Goal: Transaction & Acquisition: Purchase product/service

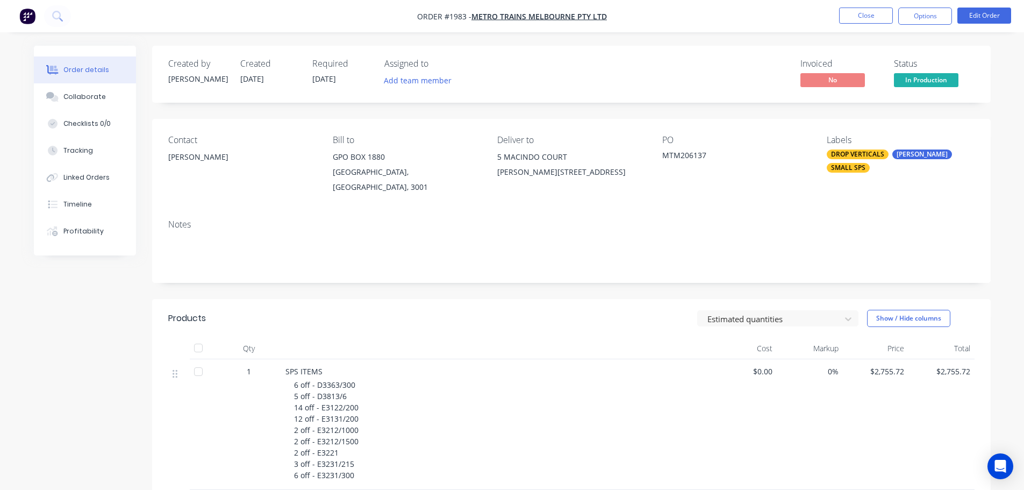
scroll to position [269, 0]
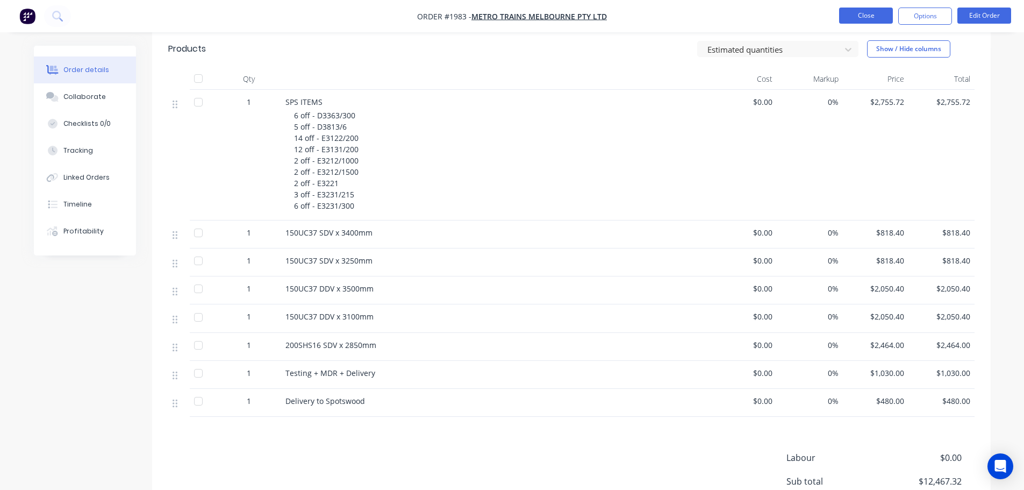
click at [858, 11] on button "Close" at bounding box center [866, 16] width 54 height 16
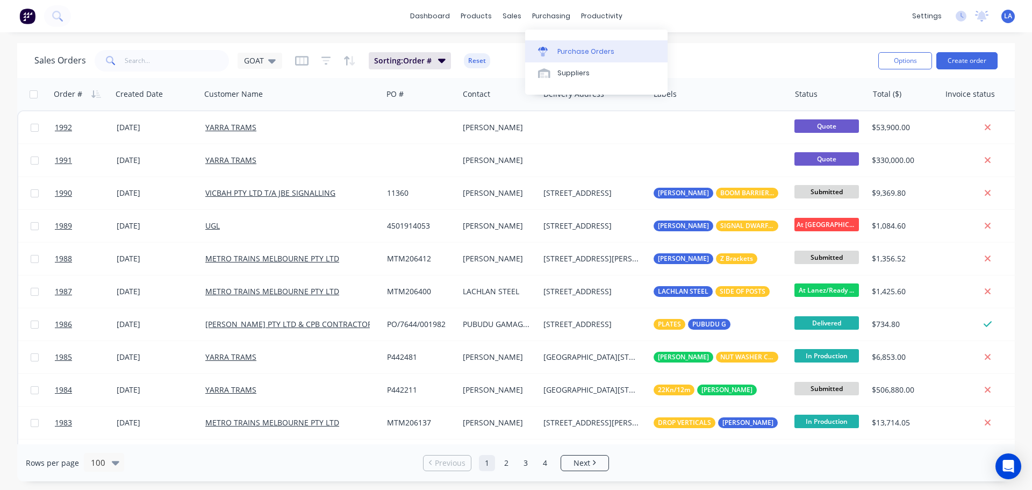
click at [552, 52] on div at bounding box center [546, 52] width 16 height 10
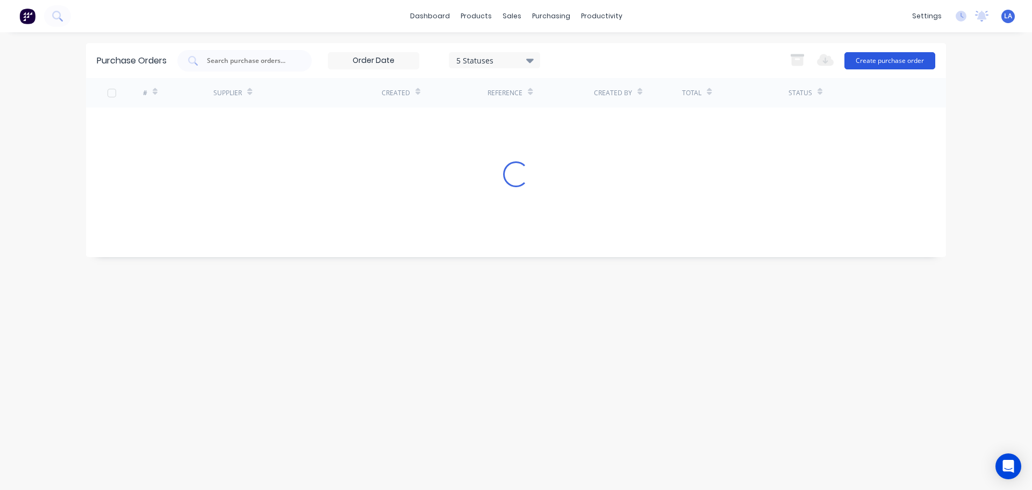
click at [874, 54] on button "Create purchase order" at bounding box center [890, 60] width 91 height 17
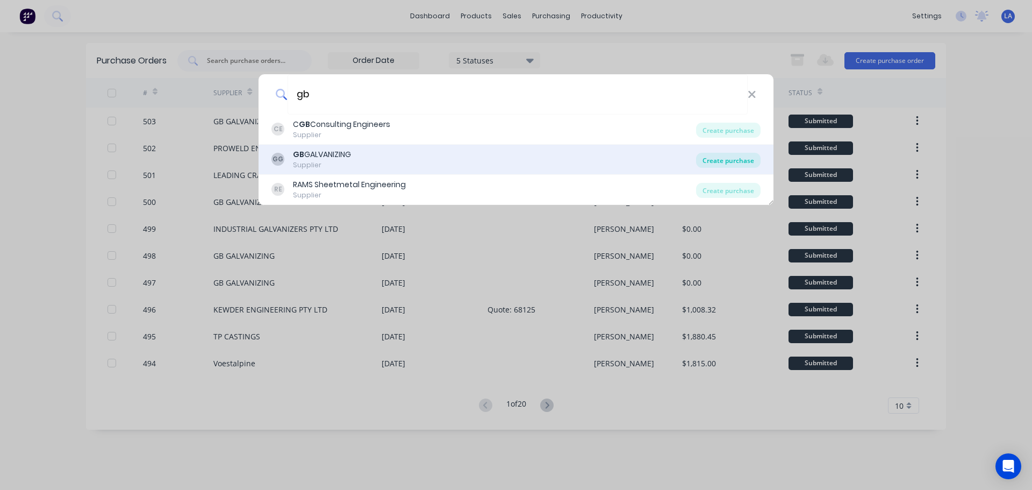
type input "gb"
click at [731, 160] on div "Create purchase" at bounding box center [728, 160] width 65 height 15
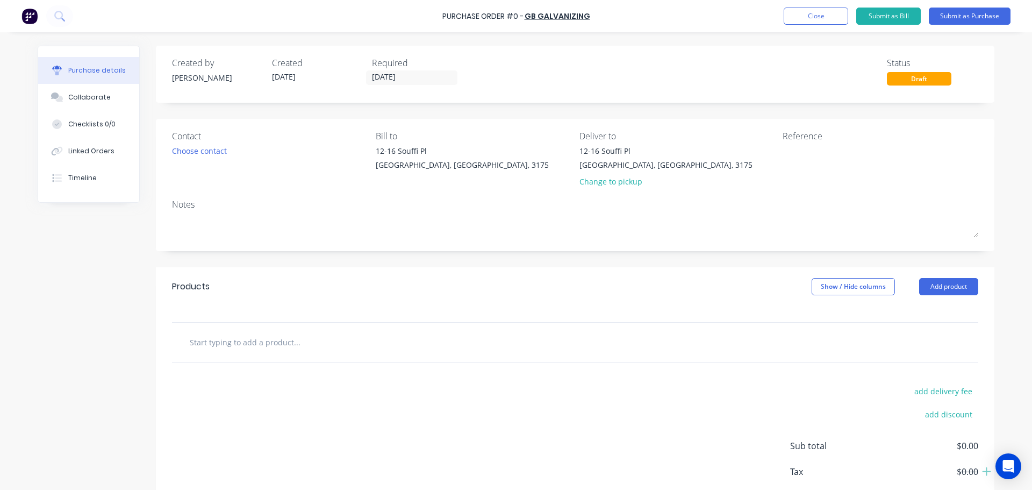
click at [290, 338] on input "text" at bounding box center [296, 342] width 215 height 22
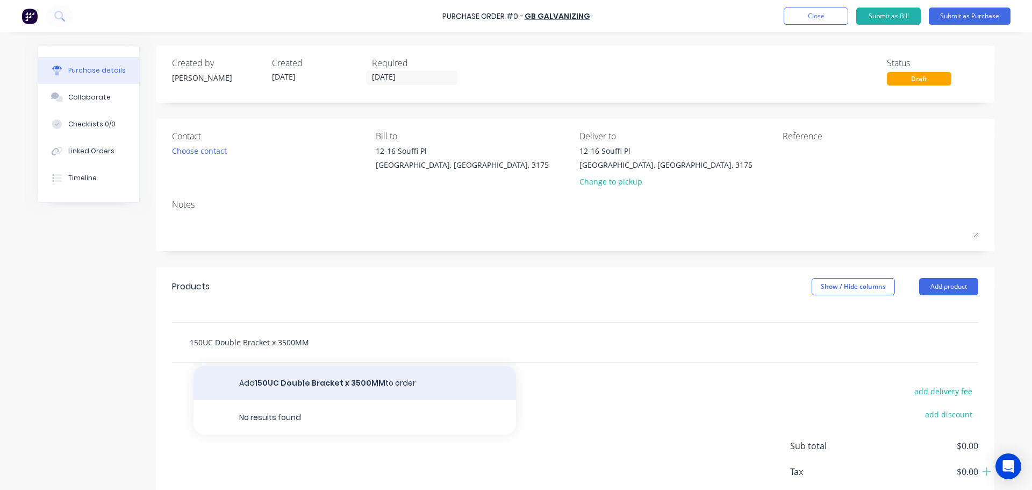
type input "150UC Double Bracket x 3500MM"
click at [291, 380] on button "Add 150UC Double Bracket x 3500MM to order" at bounding box center [355, 383] width 323 height 34
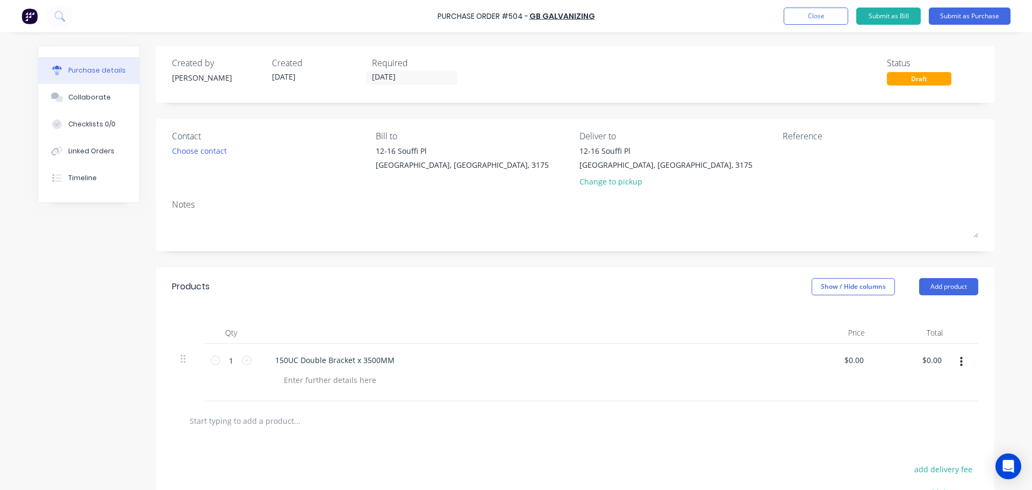
click at [251, 416] on input "text" at bounding box center [296, 421] width 215 height 22
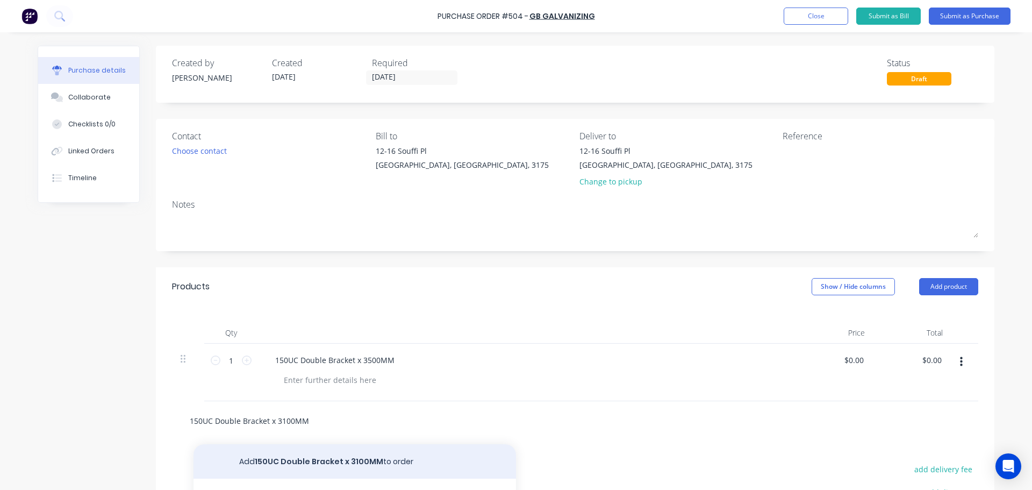
type input "150UC Double Bracket x 3100MM"
click at [291, 458] on button "Add 150UC Double Bracket x 3100MM to order" at bounding box center [355, 461] width 323 height 34
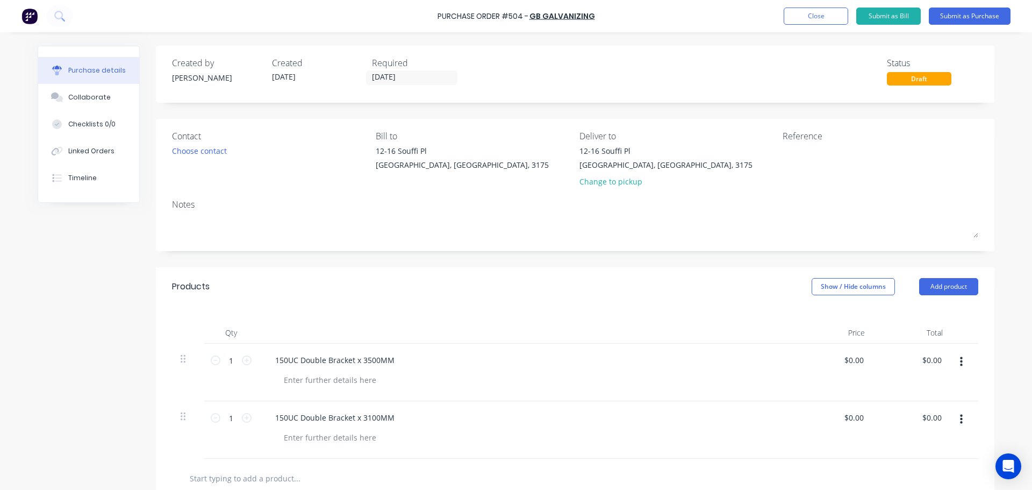
scroll to position [54, 0]
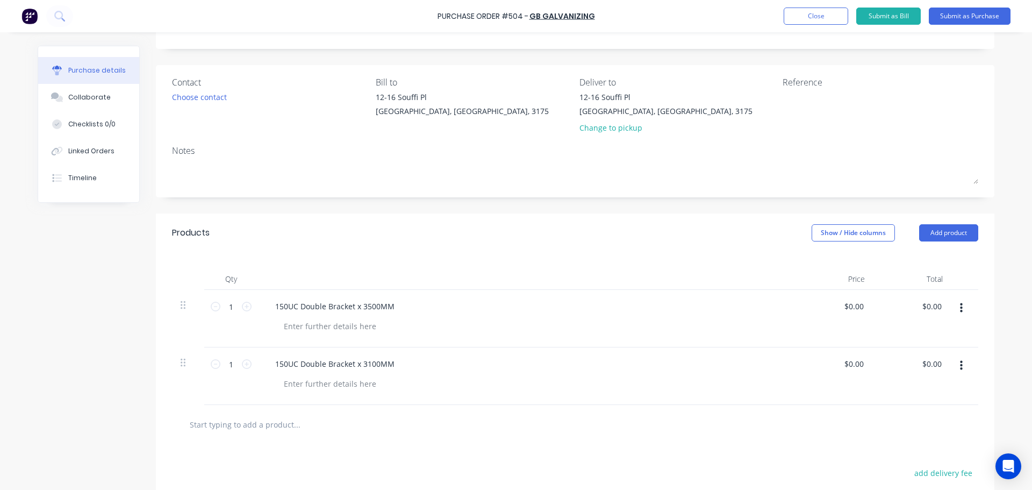
click at [272, 424] on input "text" at bounding box center [296, 424] width 215 height 22
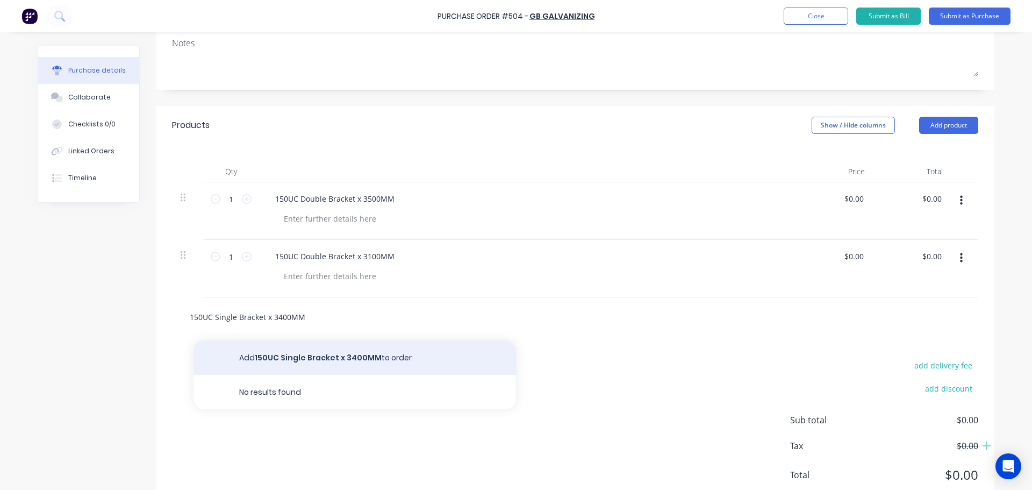
type input "150UC Single Bracket x 3400MM"
click at [298, 360] on button "Add 150UC Single Bracket x 3400MM to order" at bounding box center [355, 357] width 323 height 34
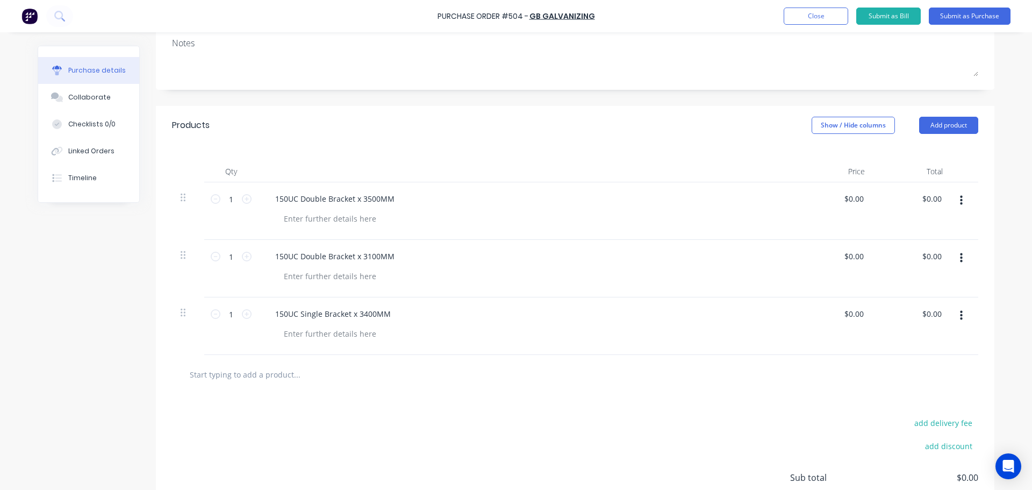
click at [261, 376] on input "text" at bounding box center [296, 374] width 215 height 22
type input "150UC Single Bracket x 3250MM"
click at [289, 412] on button "Add 150UC Single Bracket x 3250MM to order" at bounding box center [355, 415] width 323 height 34
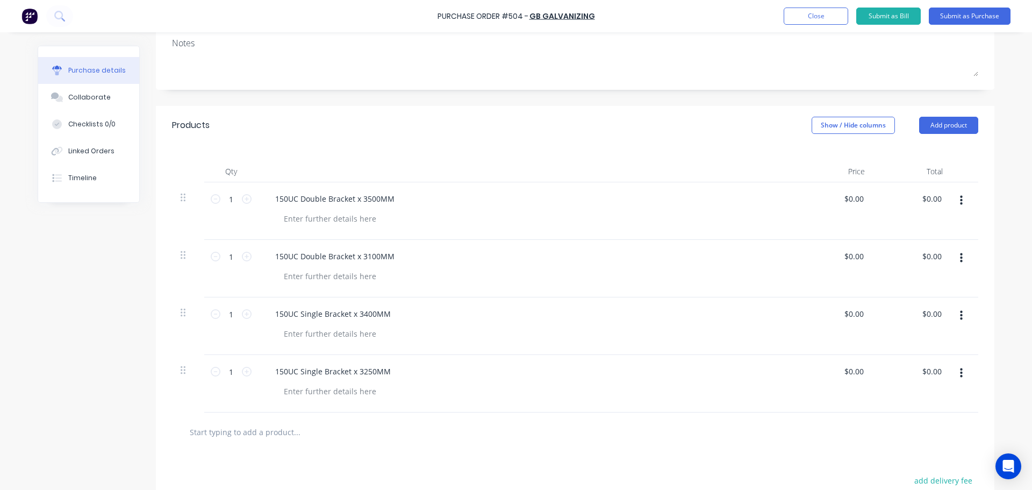
click at [268, 427] on input "text" at bounding box center [296, 432] width 215 height 22
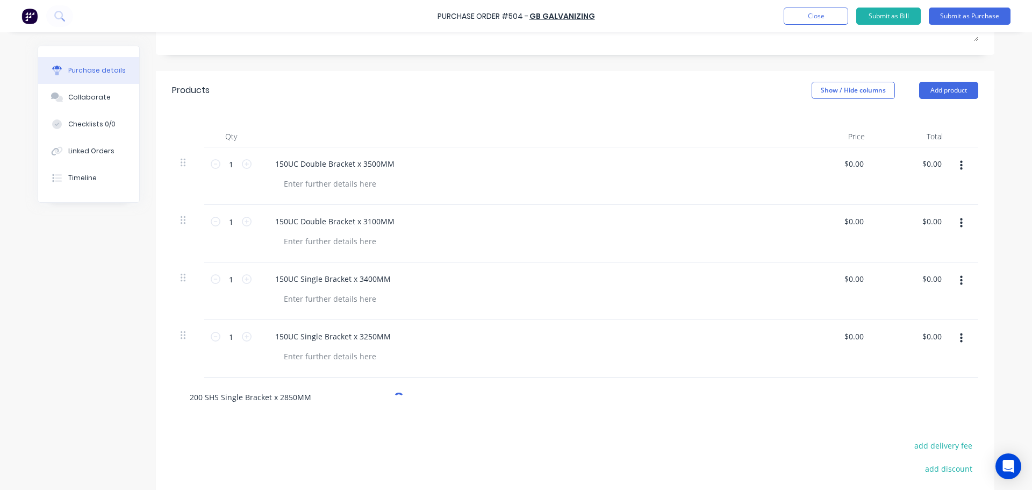
scroll to position [215, 0]
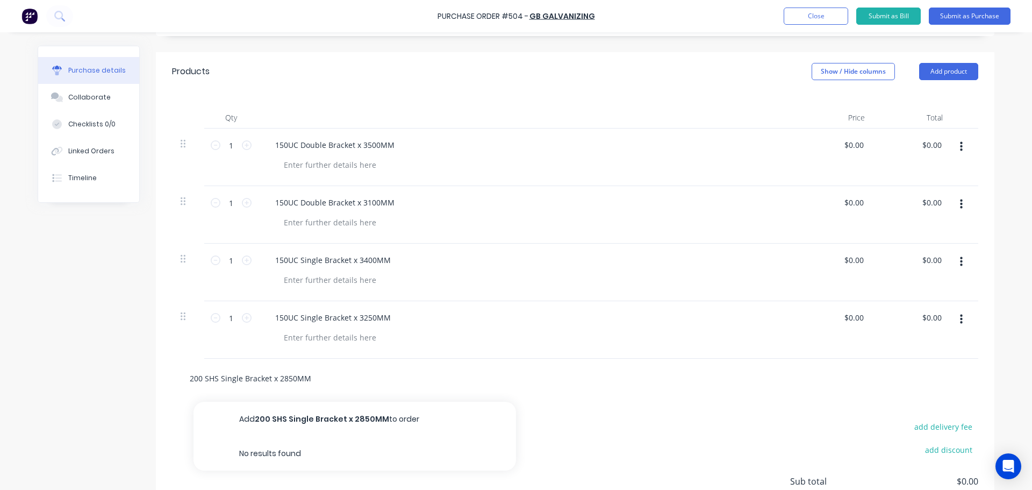
type input "200 SHS Single Bracket x 2850MM"
click at [290, 409] on button "Add 200 SHS Single Bracket x 2850MM to order" at bounding box center [355, 419] width 323 height 34
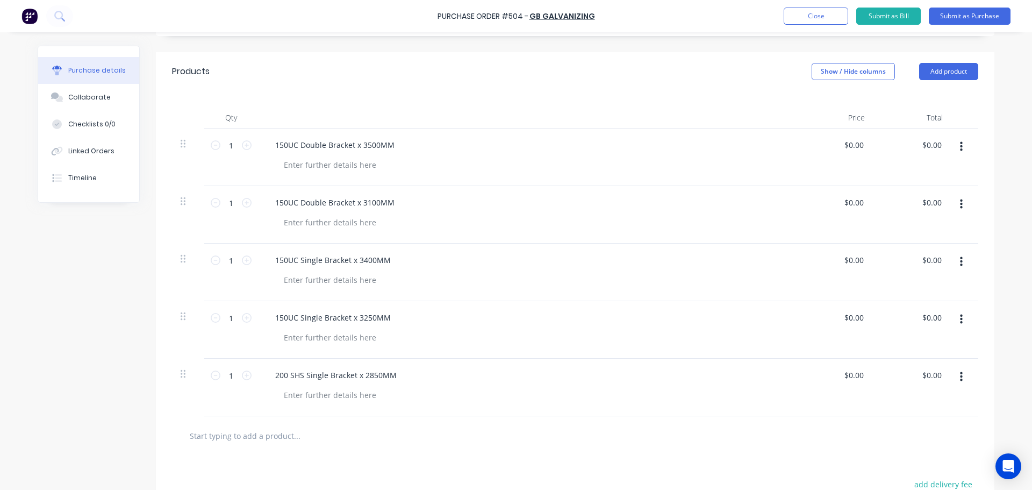
click at [271, 438] on input "text" at bounding box center [296, 436] width 215 height 22
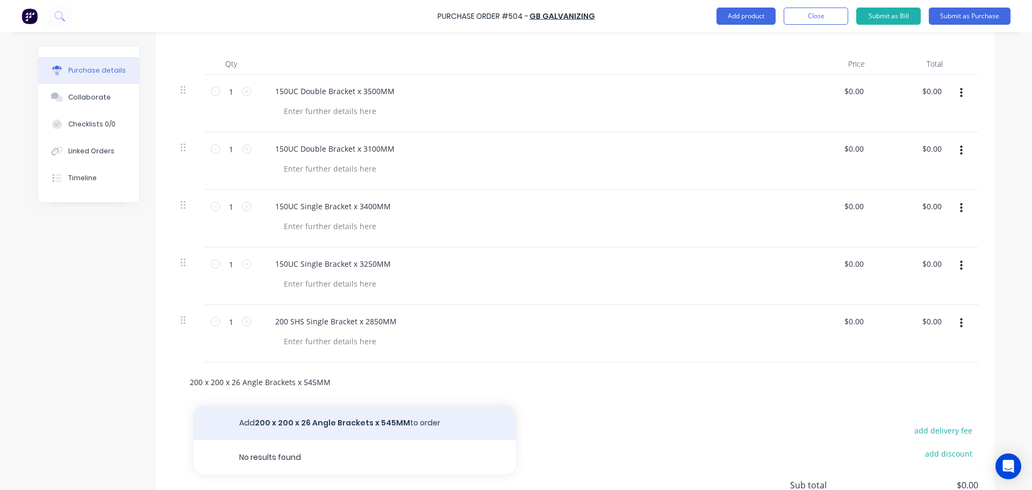
type input "200 x 200 x 26 Angle Brackets x 545MM"
click at [292, 419] on button "Add 200 x 200 x 26 Angle Brackets x 545MM to order" at bounding box center [355, 422] width 323 height 34
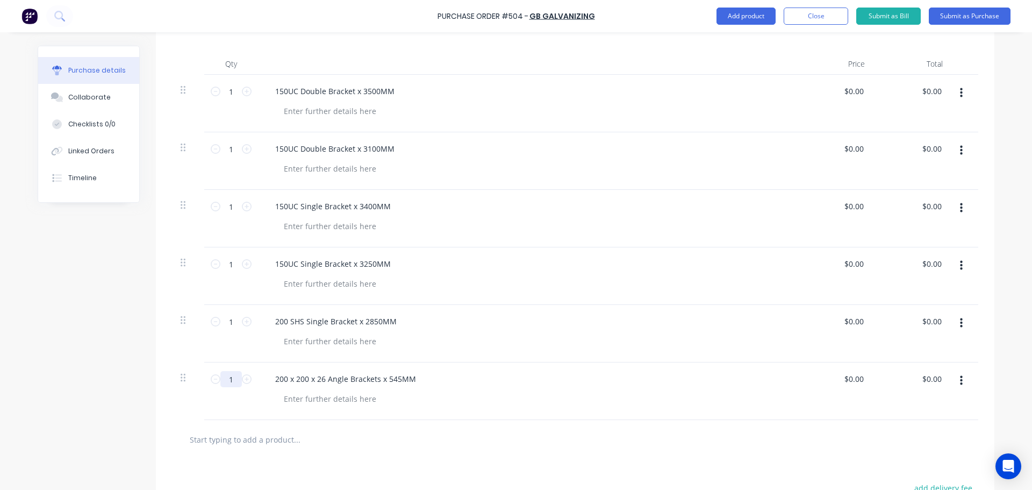
click at [233, 380] on input "1" at bounding box center [231, 379] width 22 height 16
type input "2"
click at [255, 442] on input "text" at bounding box center [296, 440] width 215 height 22
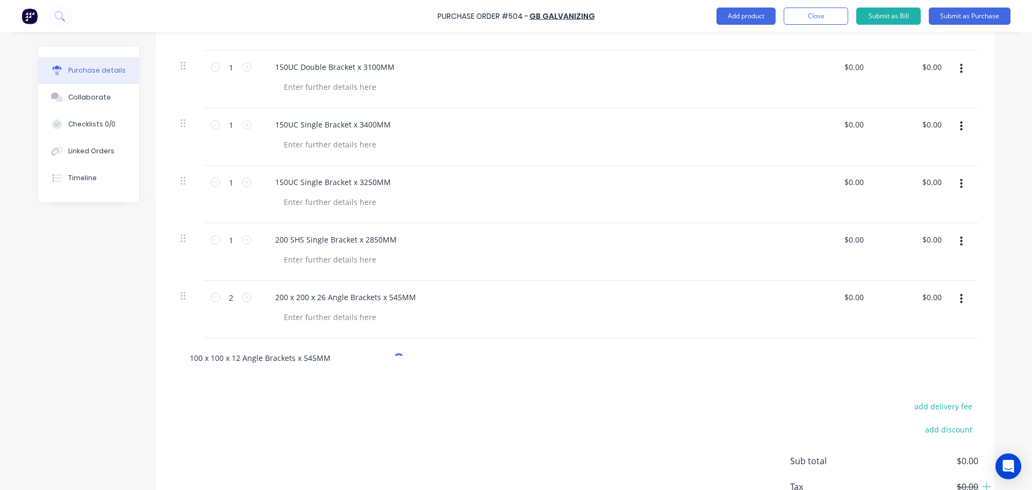
scroll to position [376, 0]
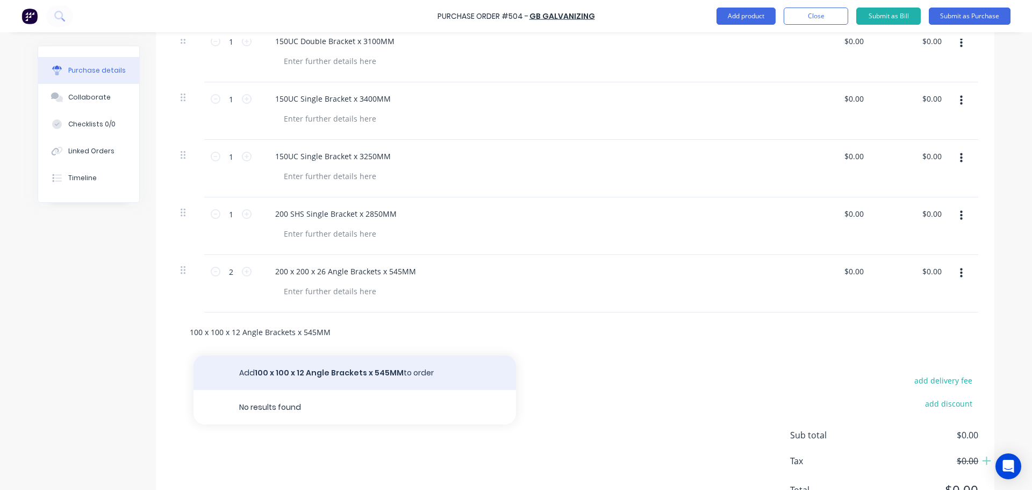
type input "100 x 100 x 12 Angle Brackets x 545MM"
click at [294, 368] on button "Add 100 x 100 x 12 Angle Brackets x 545MM to order" at bounding box center [355, 372] width 323 height 34
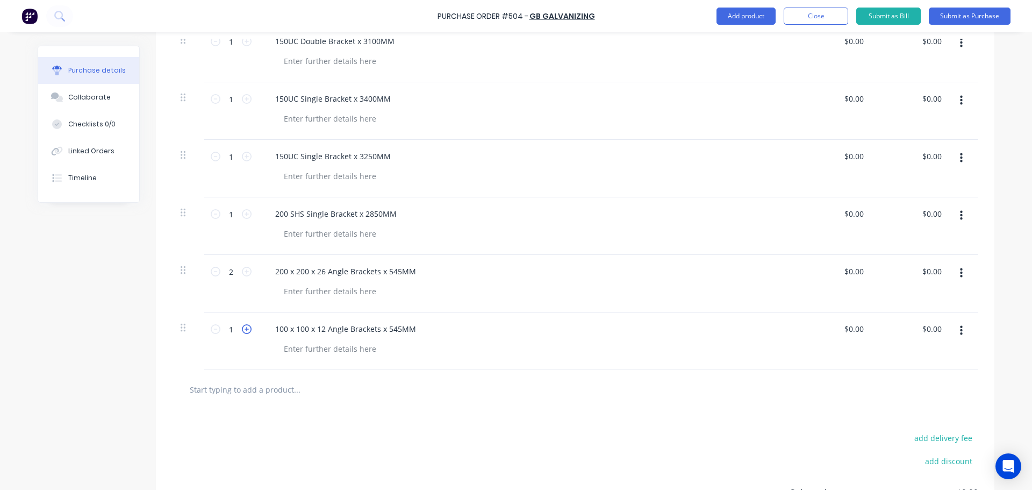
click at [244, 331] on icon at bounding box center [247, 329] width 10 height 10
type input "2"
click at [242, 388] on input "text" at bounding box center [296, 390] width 215 height 22
type input "100 x 100 x 12 Angle Brackets x 440MM"
click at [286, 423] on button "Add 100 x 100 x 12 Angle Brackets x 440MM to order" at bounding box center [355, 430] width 323 height 34
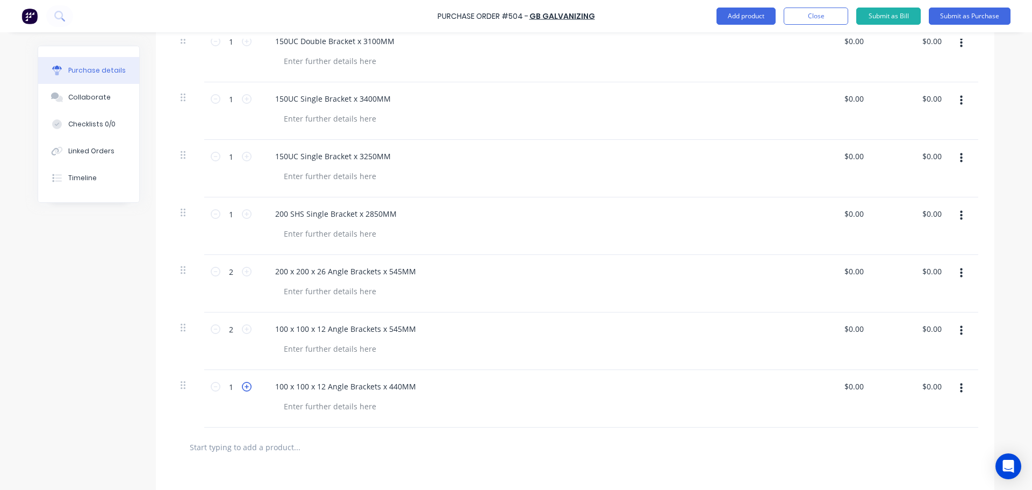
click at [243, 388] on icon at bounding box center [247, 387] width 10 height 10
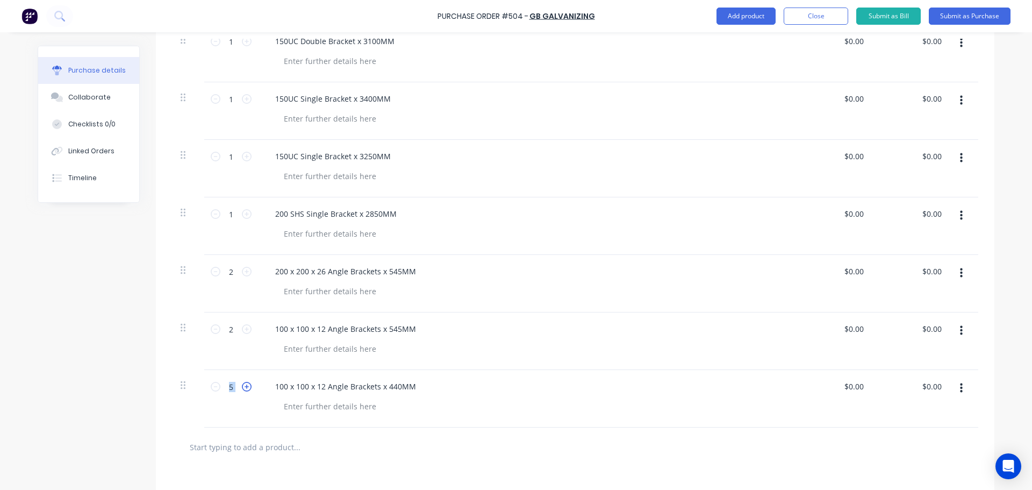
type input "6"
click at [248, 453] on input "text" at bounding box center [296, 447] width 215 height 22
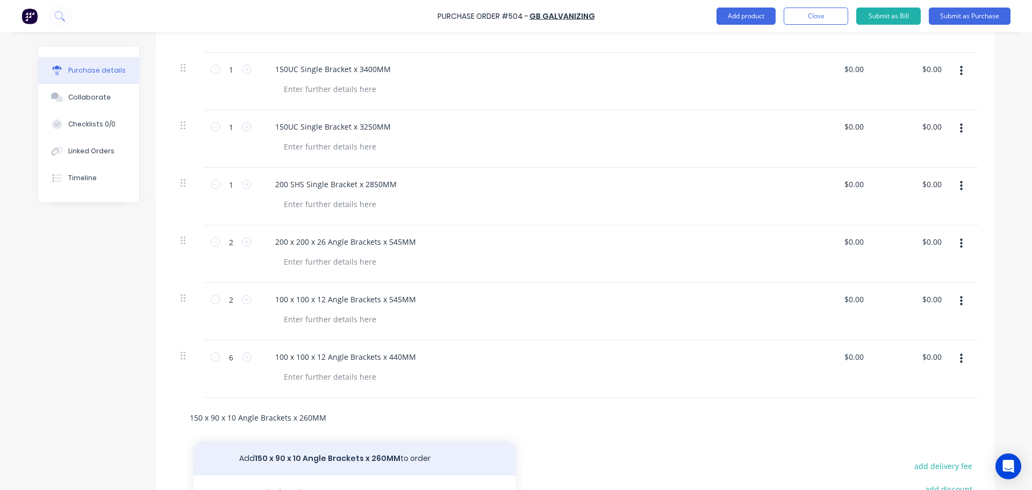
scroll to position [430, 0]
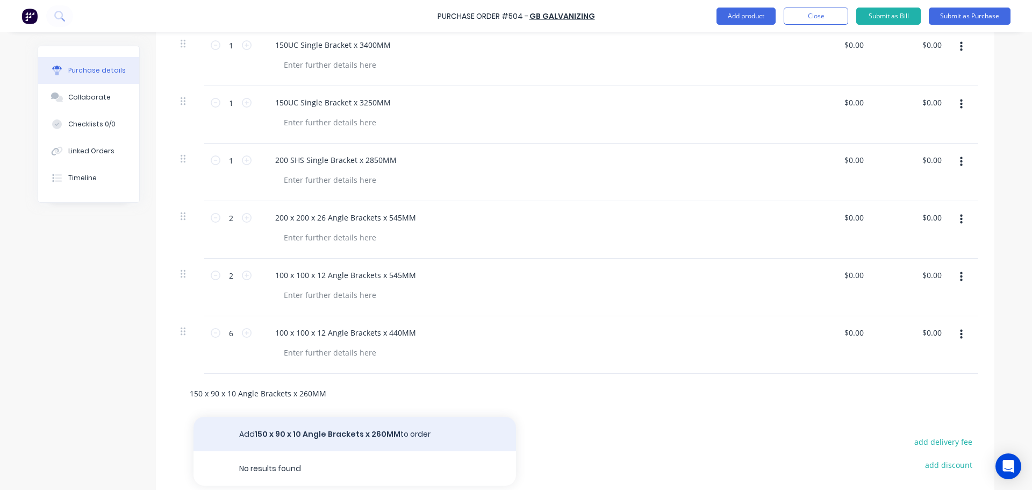
type input "150 x 90 x 10 Angle Brackets x 260MM"
click at [292, 432] on button "Add 150 x 90 x 10 Angle Brackets x 260MM to order" at bounding box center [355, 434] width 323 height 34
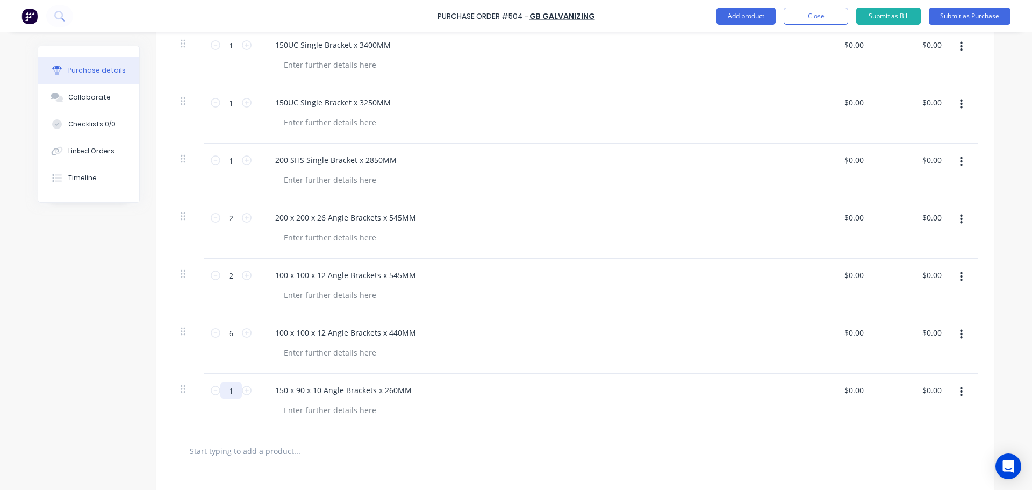
click at [236, 394] on input "1" at bounding box center [231, 390] width 22 height 16
type input "14"
click at [247, 455] on input "text" at bounding box center [296, 451] width 215 height 22
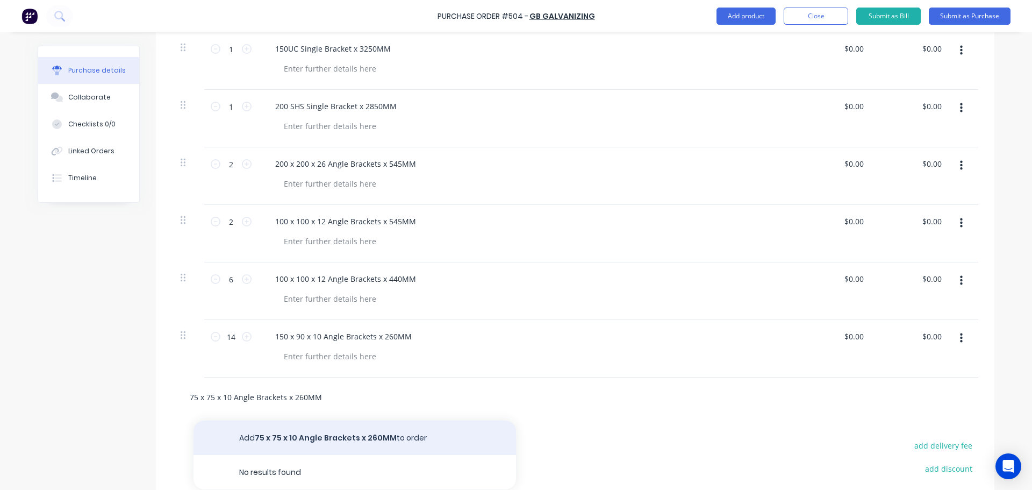
type input "75 x 75 x 10 Angle Brackets x 260MM"
click at [301, 433] on button "Add 75 x 75 x 10 Angle Brackets x 260MM to order" at bounding box center [355, 437] width 323 height 34
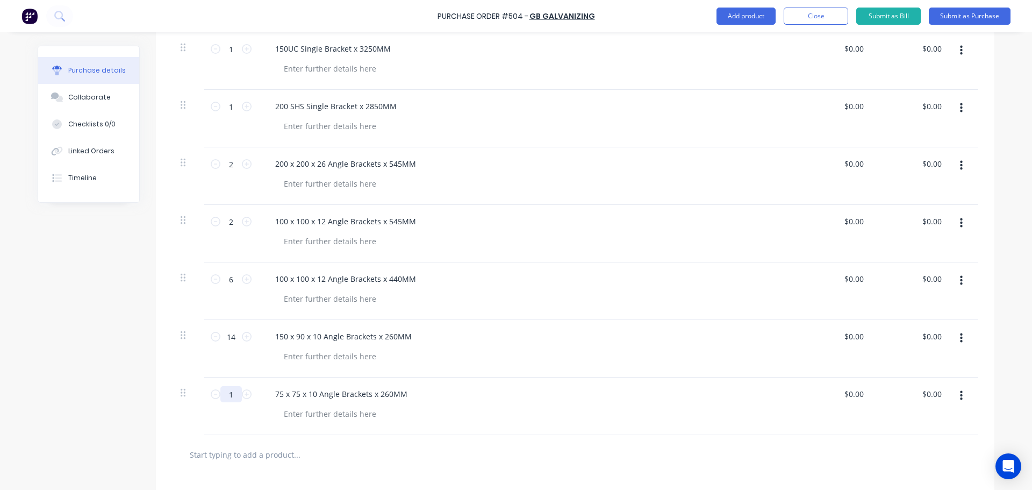
click at [235, 394] on input "1" at bounding box center [231, 394] width 22 height 16
type input "12"
click at [255, 453] on input "text" at bounding box center [296, 455] width 215 height 22
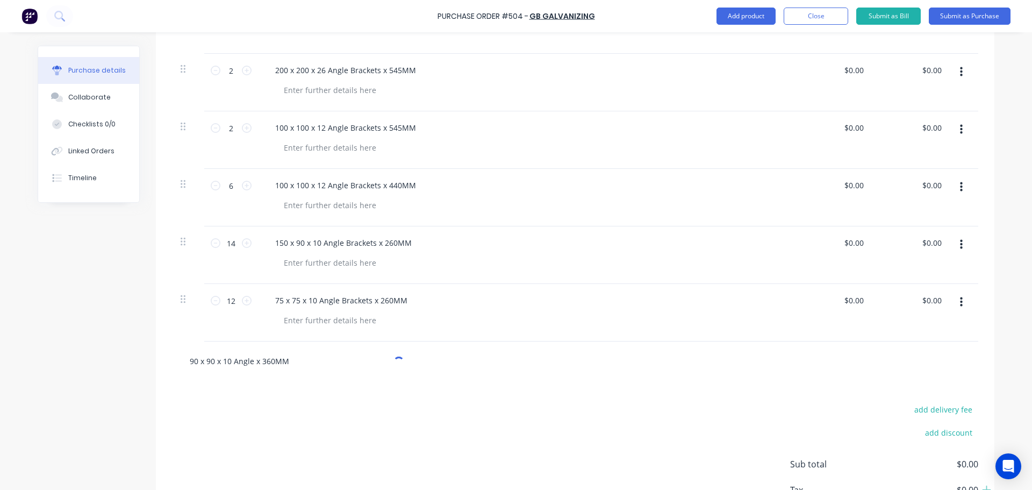
scroll to position [591, 0]
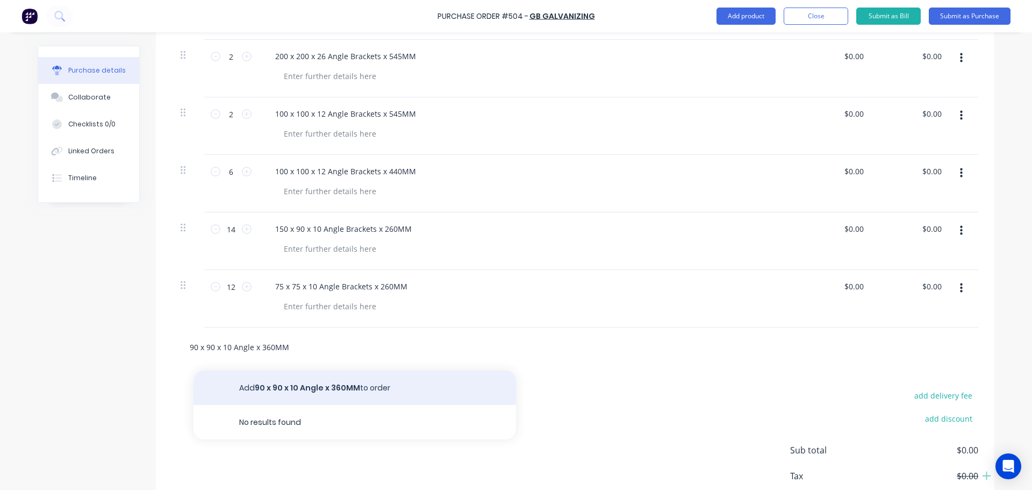
type input "90 x 90 x 10 Angle x 360MM"
click at [287, 389] on button "Add 90 x 90 x 10 Angle x 360MM to order" at bounding box center [355, 387] width 323 height 34
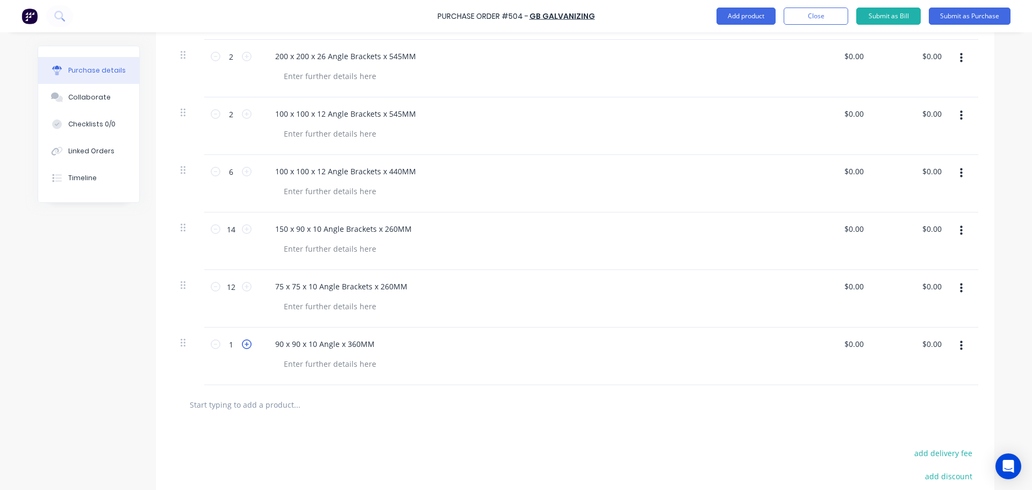
click at [243, 346] on icon at bounding box center [247, 344] width 10 height 10
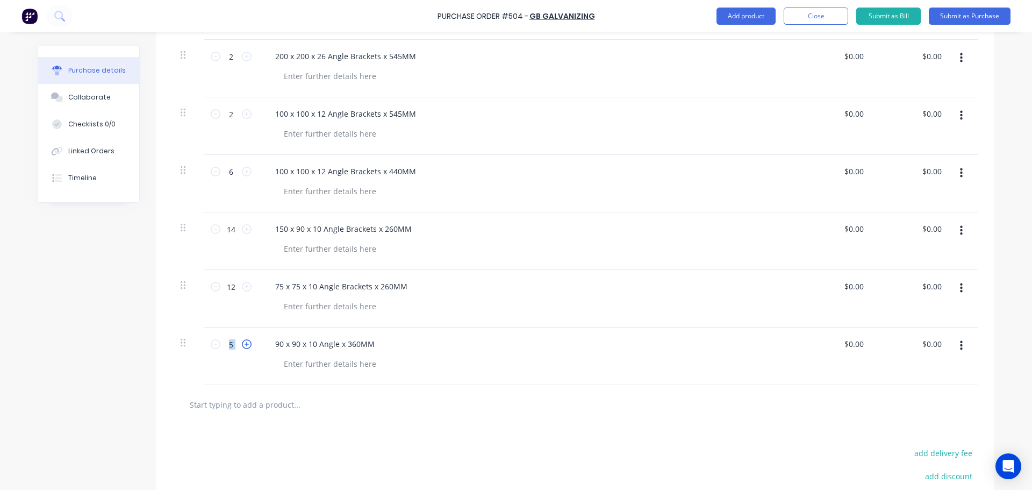
type input "6"
click at [249, 409] on input "text" at bounding box center [296, 405] width 215 height 22
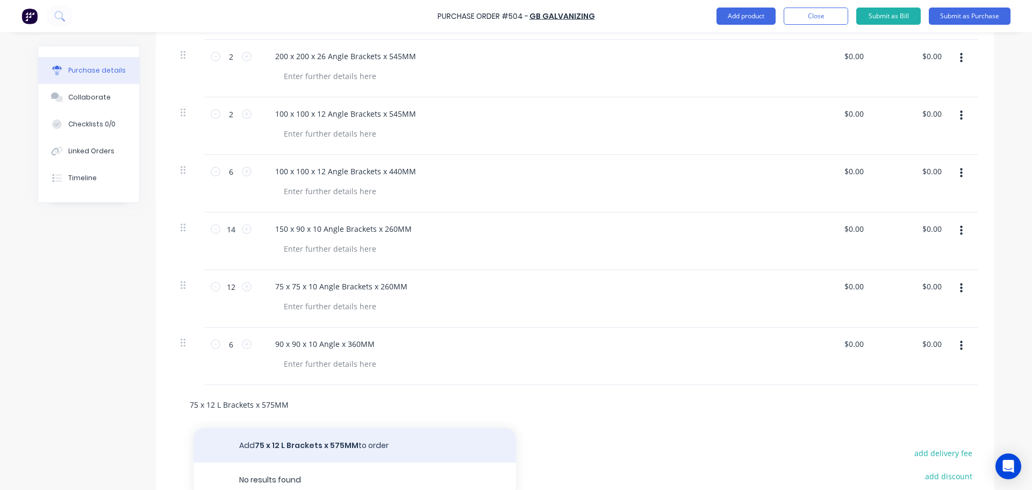
type input "75 x 12 L Brackets x 575MM"
click at [272, 436] on button "Add 75 x 12 L Brackets x 575MM to order" at bounding box center [355, 445] width 323 height 34
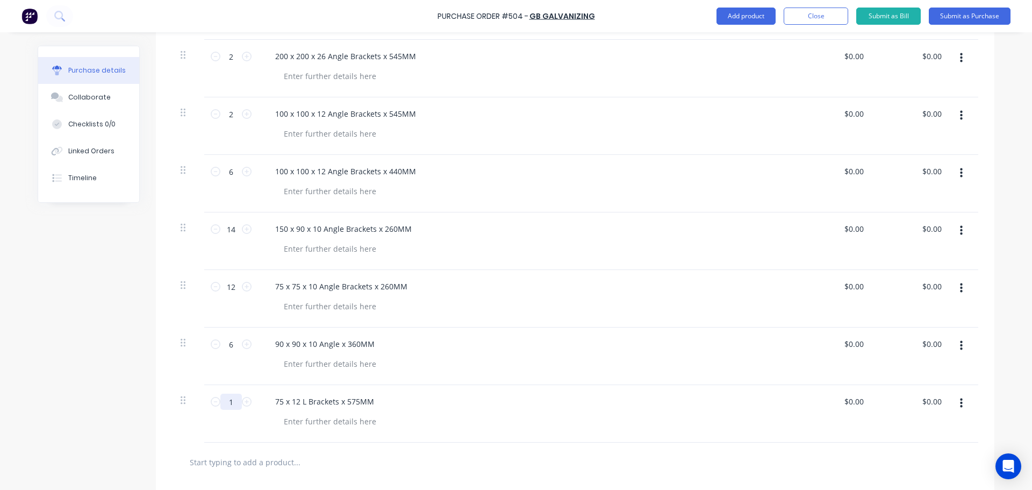
click at [220, 399] on input "1" at bounding box center [231, 402] width 22 height 16
type input "6"
click at [240, 460] on input "text" at bounding box center [296, 462] width 215 height 22
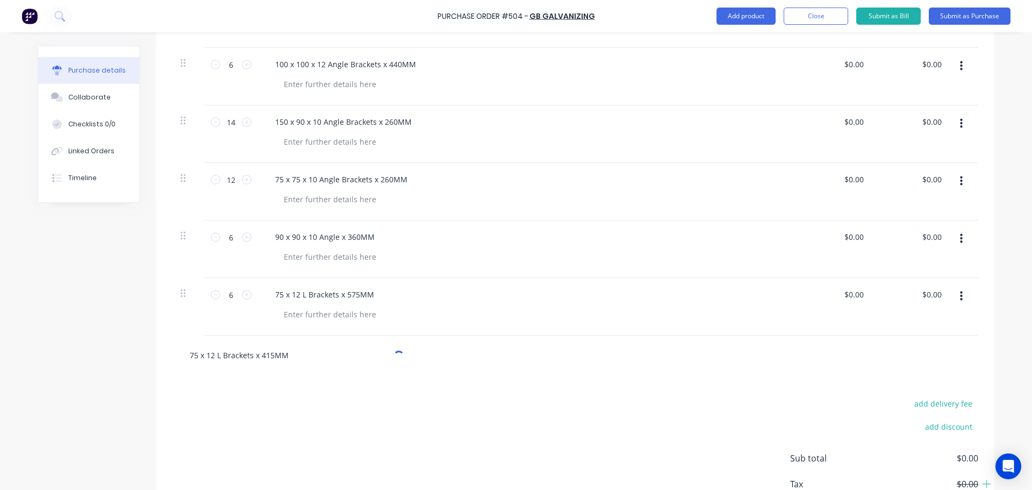
scroll to position [699, 0]
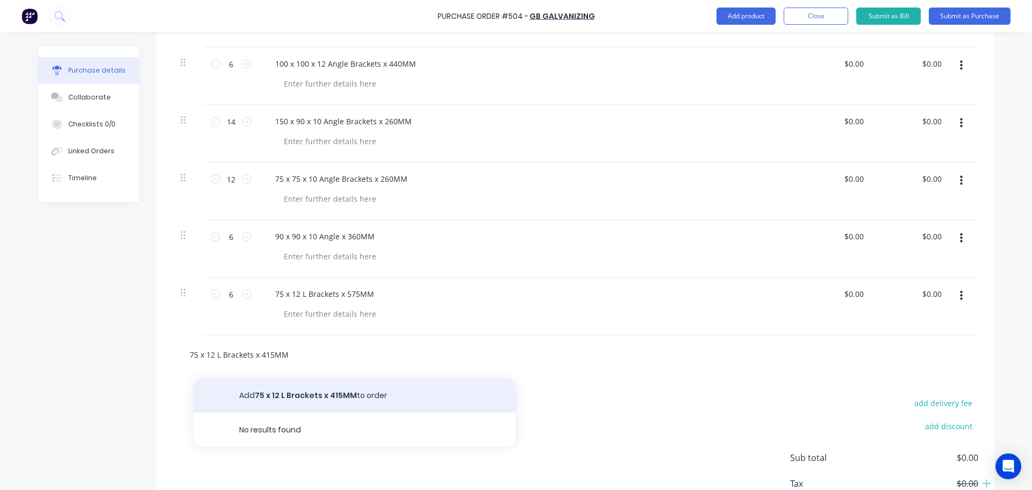
type input "75 x 12 L Brackets x 415MM"
click at [285, 396] on button "Add 75 x 12 L Brackets x 415MM to order" at bounding box center [355, 395] width 323 height 34
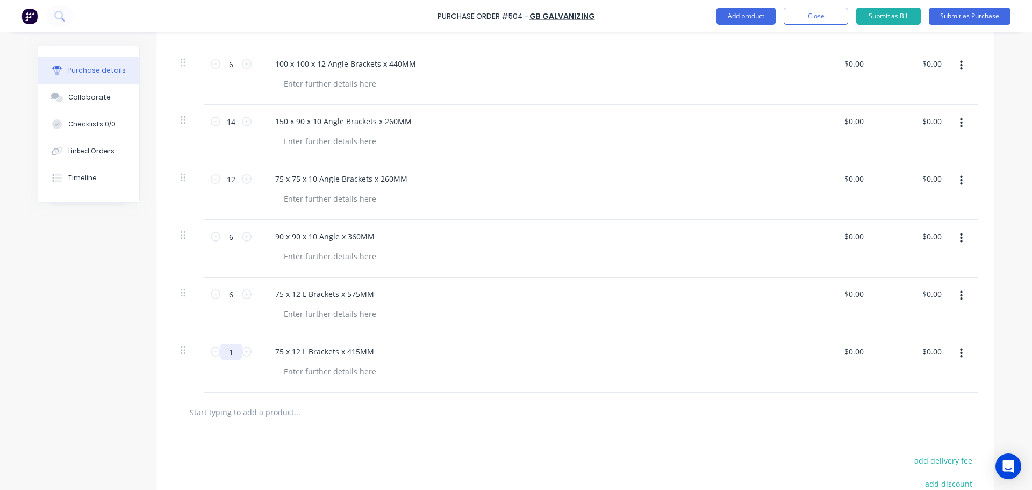
click at [223, 353] on input "1" at bounding box center [231, 352] width 22 height 16
type input "6"
click at [328, 419] on input "text" at bounding box center [296, 412] width 215 height 22
click at [981, 17] on button "Submit as Purchase" at bounding box center [970, 16] width 82 height 17
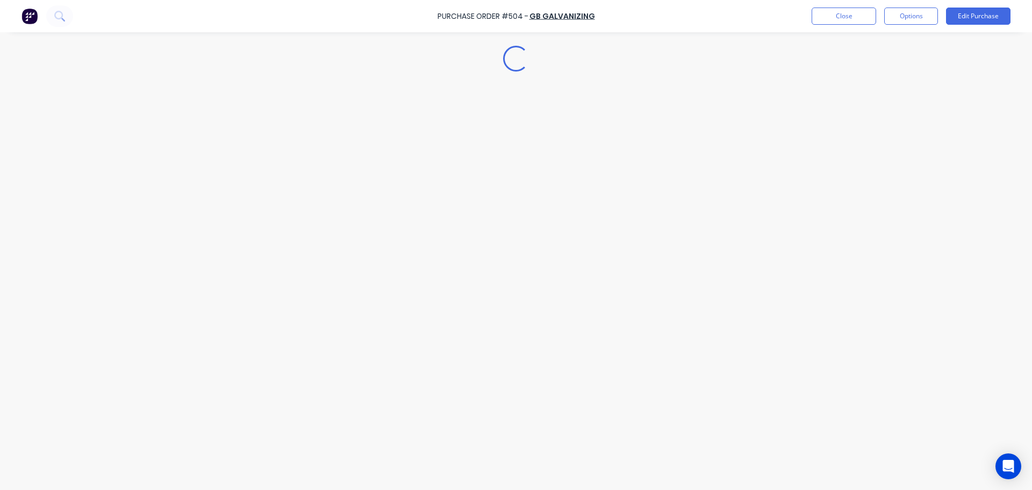
scroll to position [0, 0]
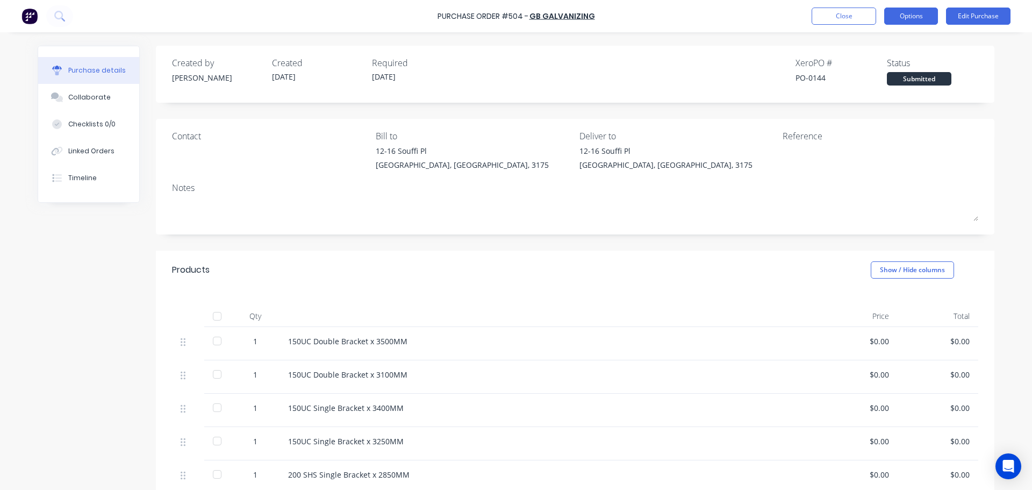
click at [932, 13] on button "Options" at bounding box center [911, 16] width 54 height 17
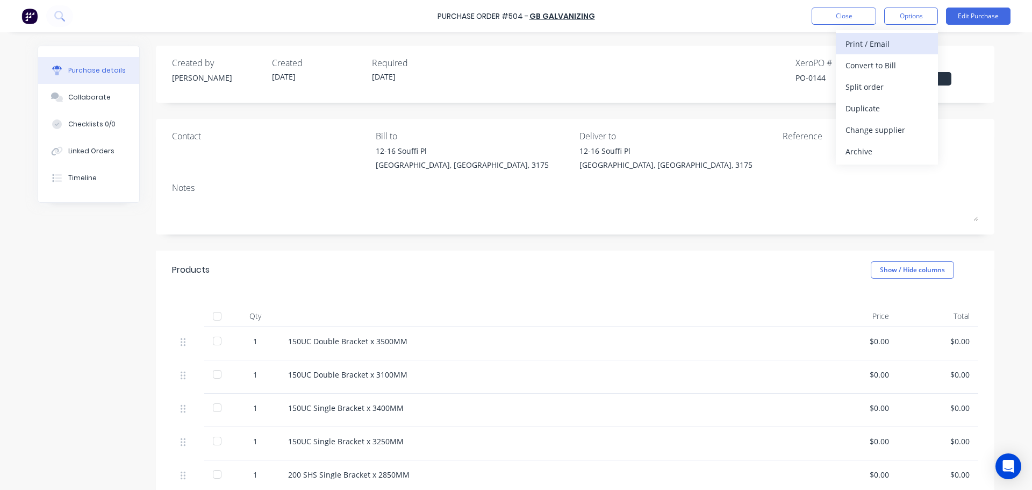
click at [905, 39] on div "Print / Email" at bounding box center [887, 44] width 83 height 16
click at [902, 85] on div "Without pricing" at bounding box center [887, 87] width 83 height 16
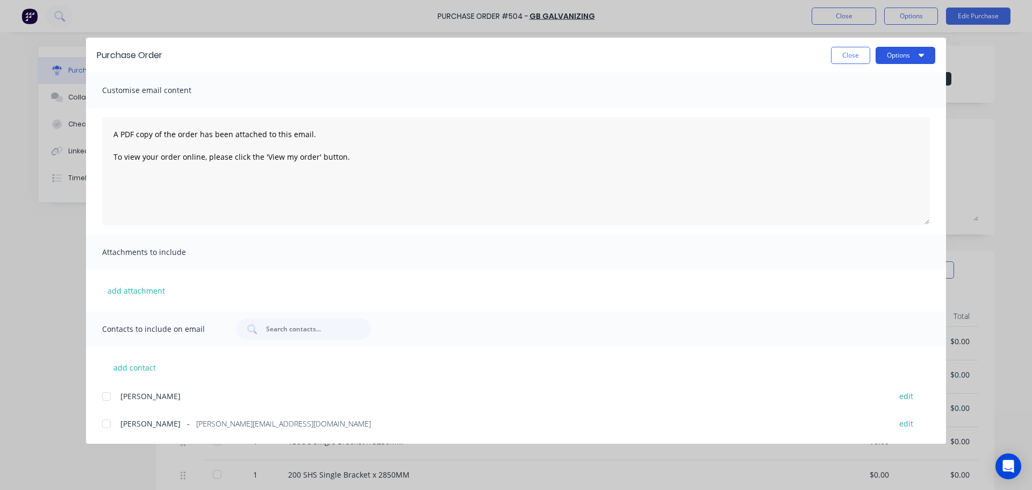
click at [898, 60] on button "Options" at bounding box center [906, 55] width 60 height 17
click at [893, 104] on div "Print" at bounding box center [884, 104] width 83 height 16
